Goal: Find specific page/section: Find specific page/section

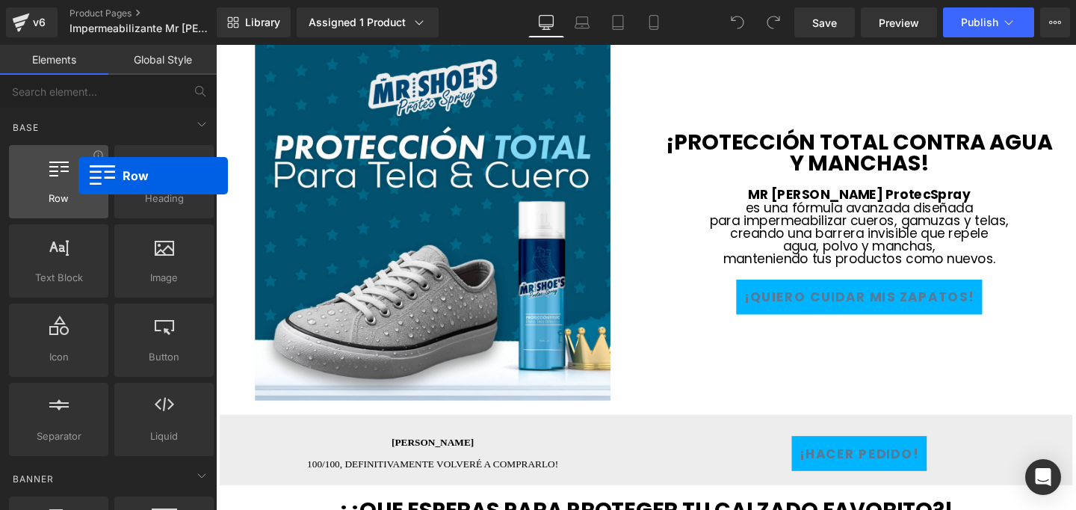
click at [78, 176] on div at bounding box center [58, 174] width 90 height 34
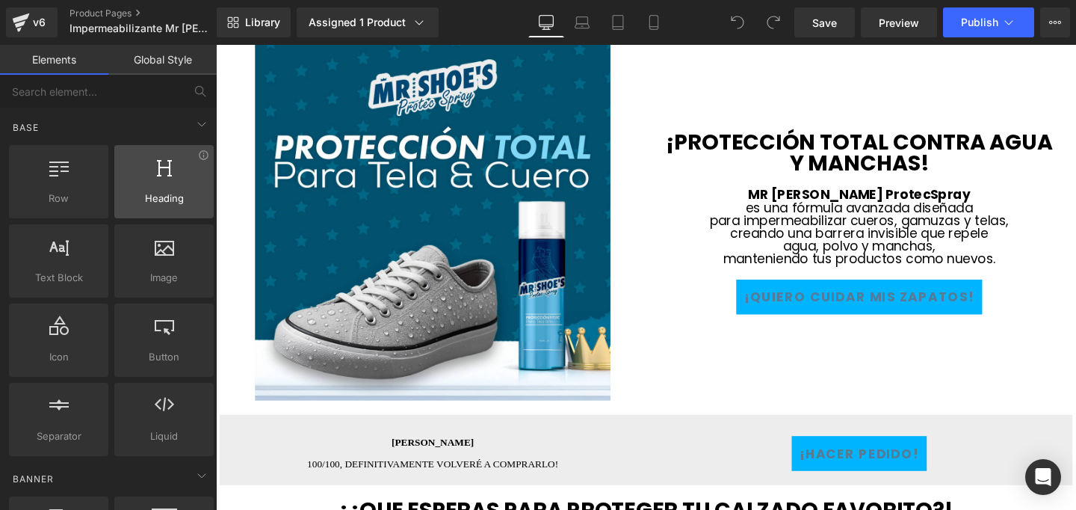
click at [135, 190] on div at bounding box center [164, 174] width 90 height 34
click at [196, 122] on icon at bounding box center [202, 124] width 18 height 18
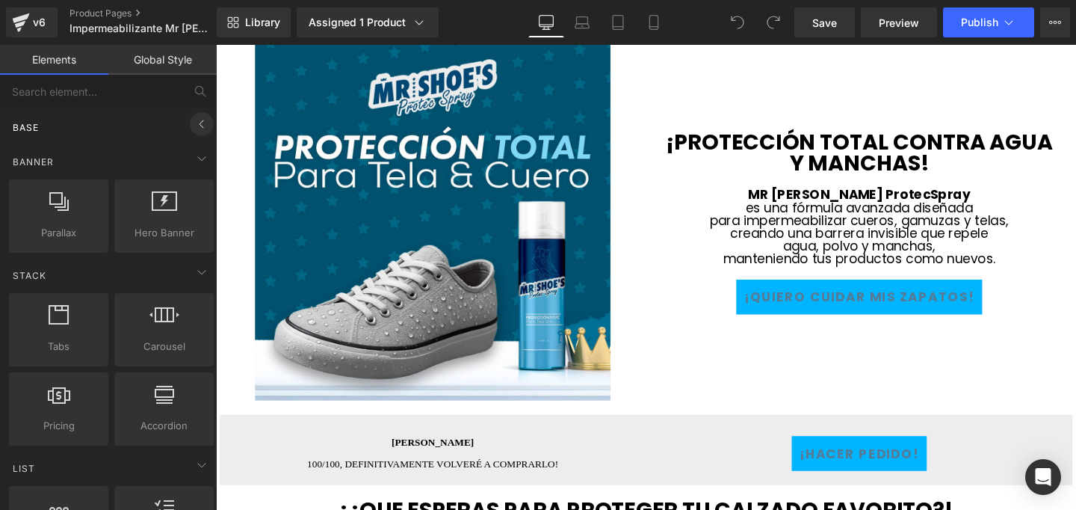
click at [196, 122] on icon at bounding box center [202, 124] width 18 height 18
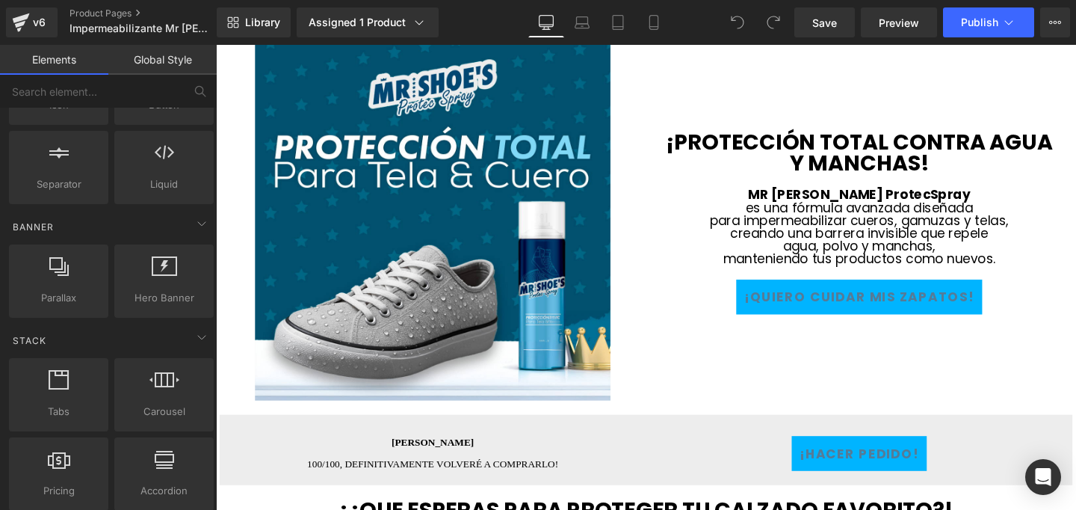
scroll to position [301, 0]
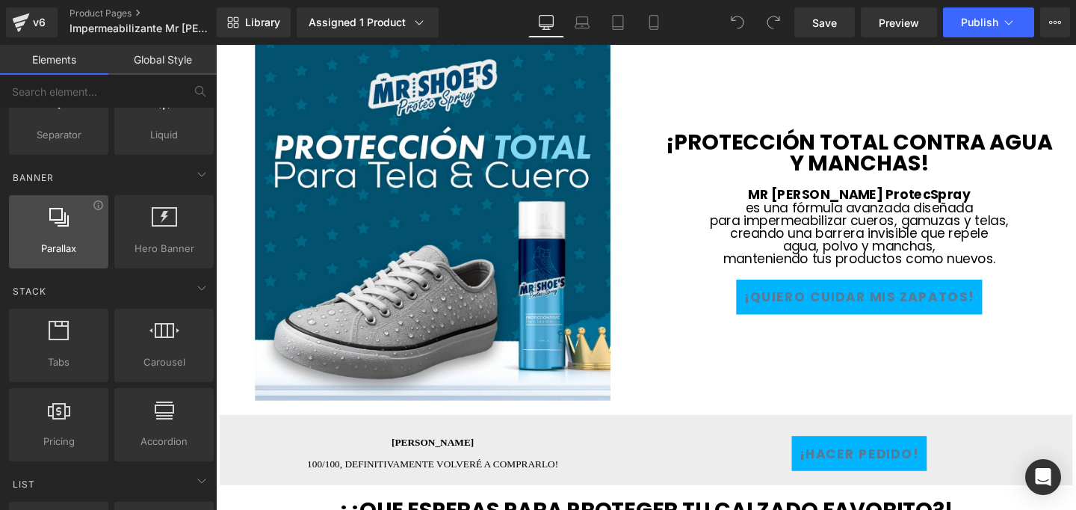
click at [72, 241] on span "Parallax" at bounding box center [58, 249] width 90 height 16
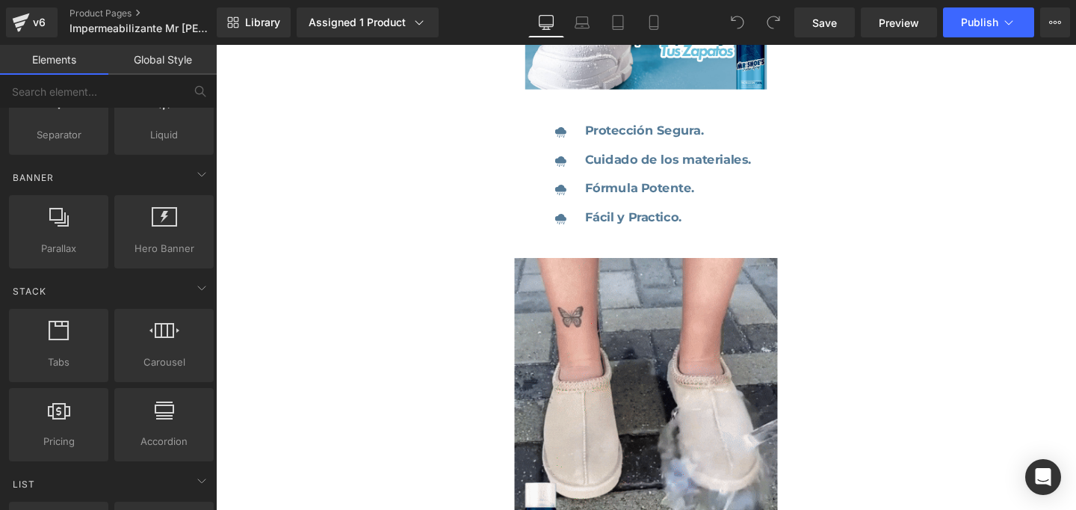
scroll to position [0, 0]
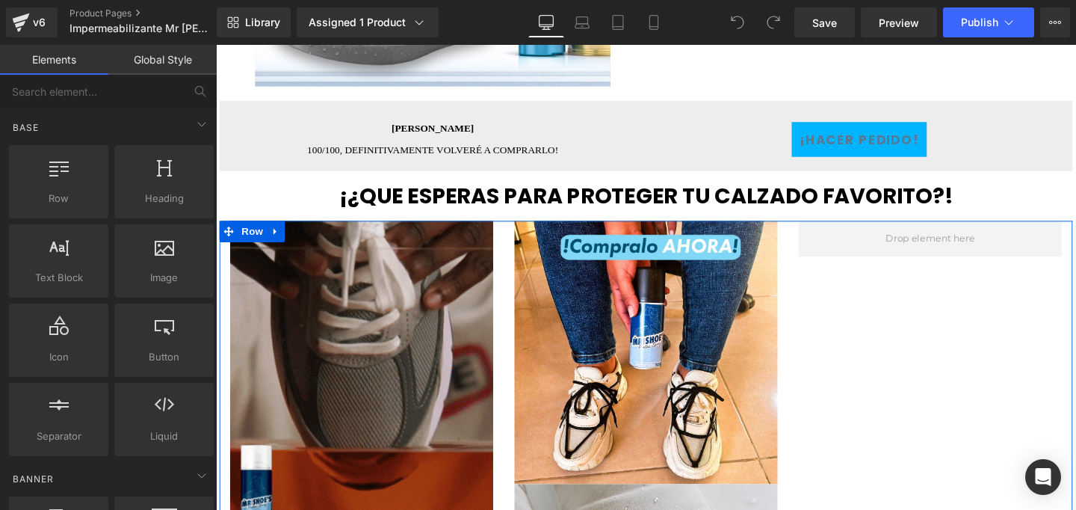
scroll to position [214, 0]
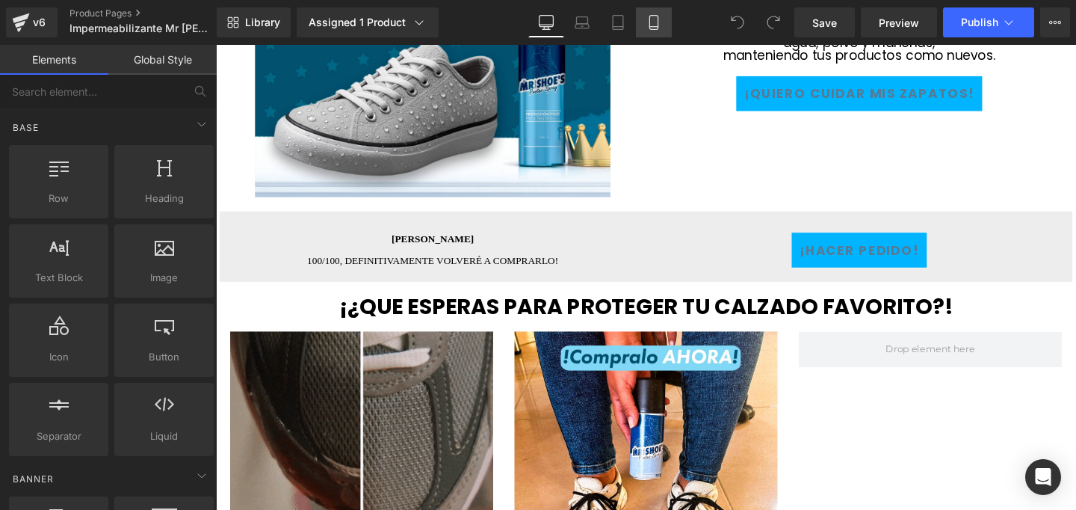
click at [649, 24] on icon at bounding box center [653, 22] width 15 height 15
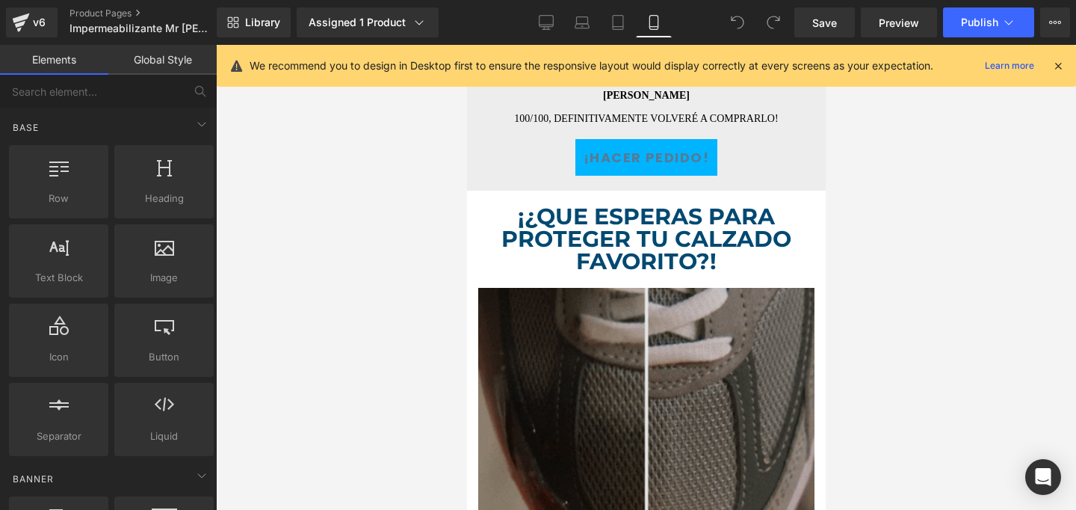
scroll to position [563, 0]
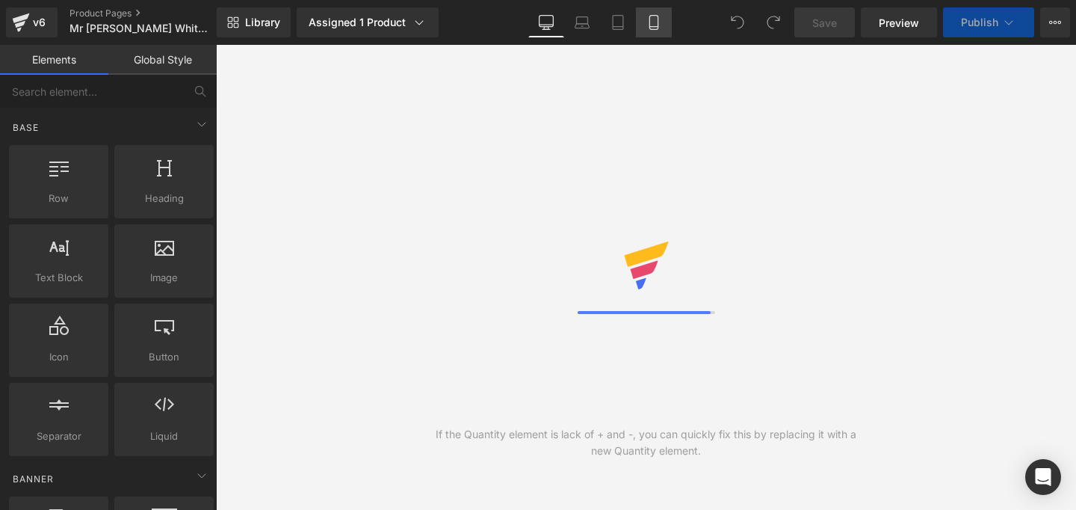
click at [655, 21] on icon at bounding box center [653, 22] width 15 height 15
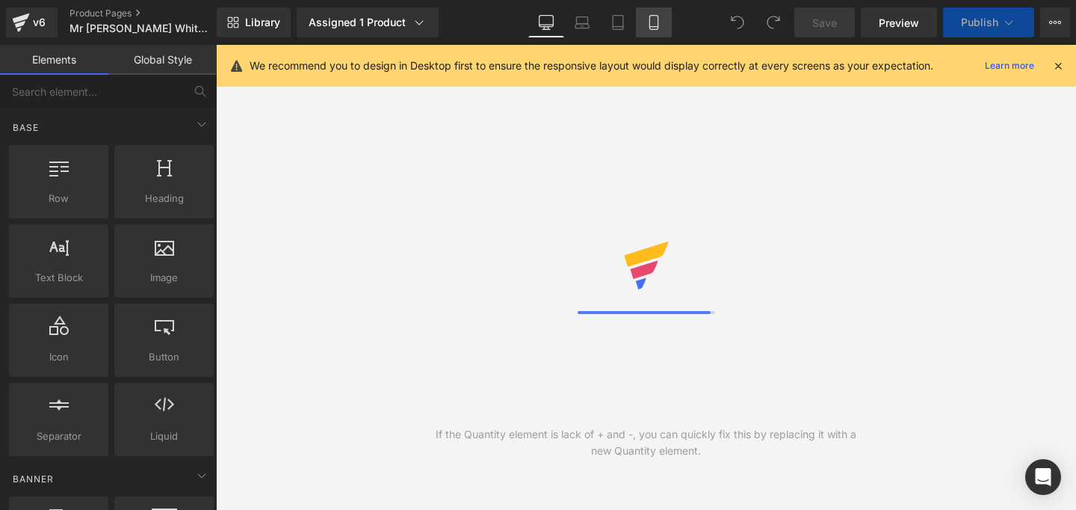
click at [655, 21] on icon at bounding box center [653, 22] width 15 height 15
click at [1057, 66] on icon at bounding box center [1057, 65] width 13 height 13
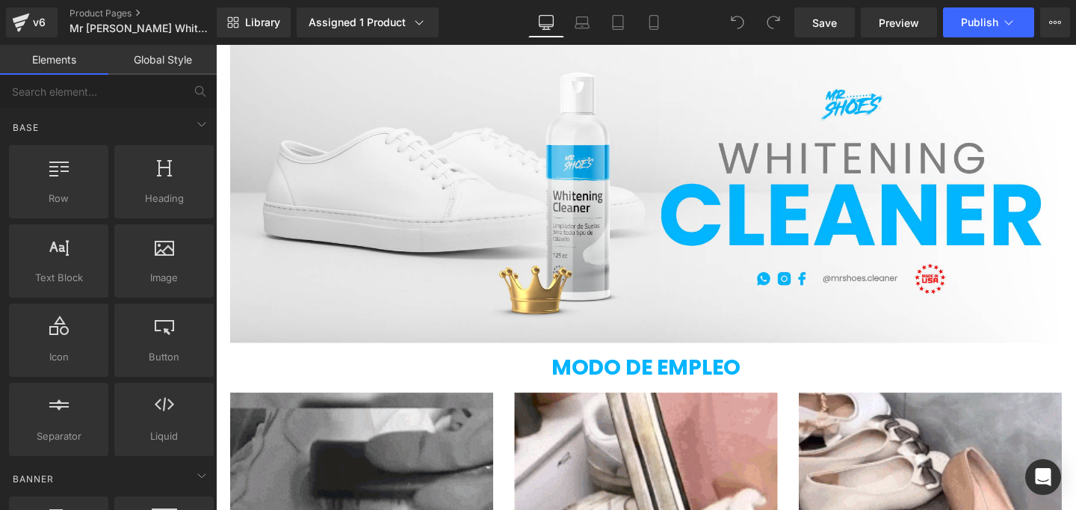
scroll to position [1092, 0]
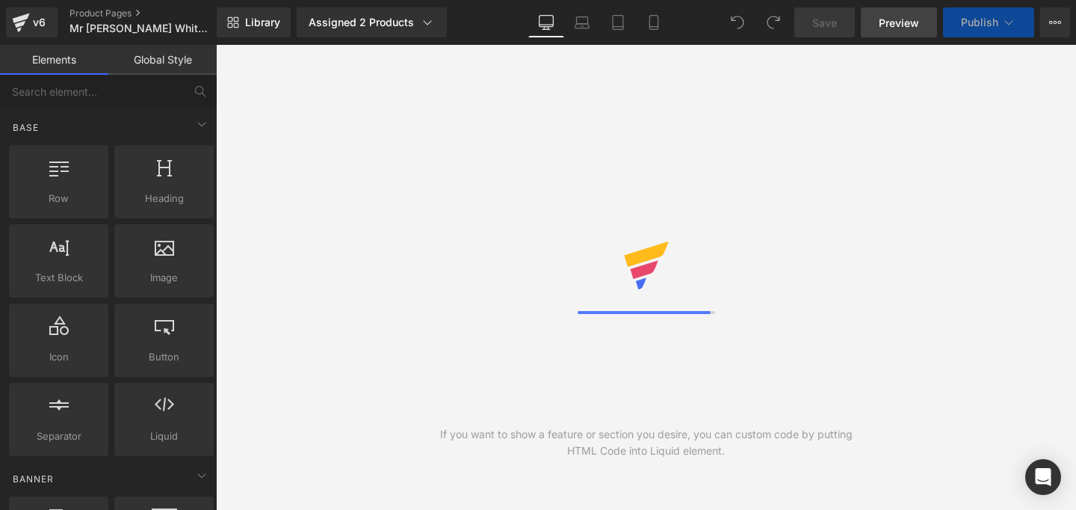
click at [896, 24] on span "Preview" at bounding box center [899, 23] width 40 height 16
